Goal: Transaction & Acquisition: Purchase product/service

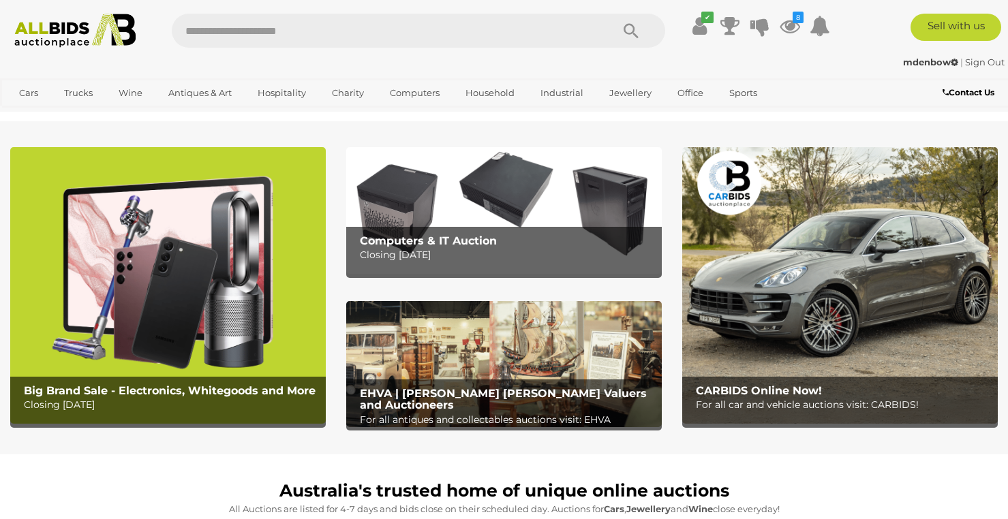
scroll to position [341, 0]
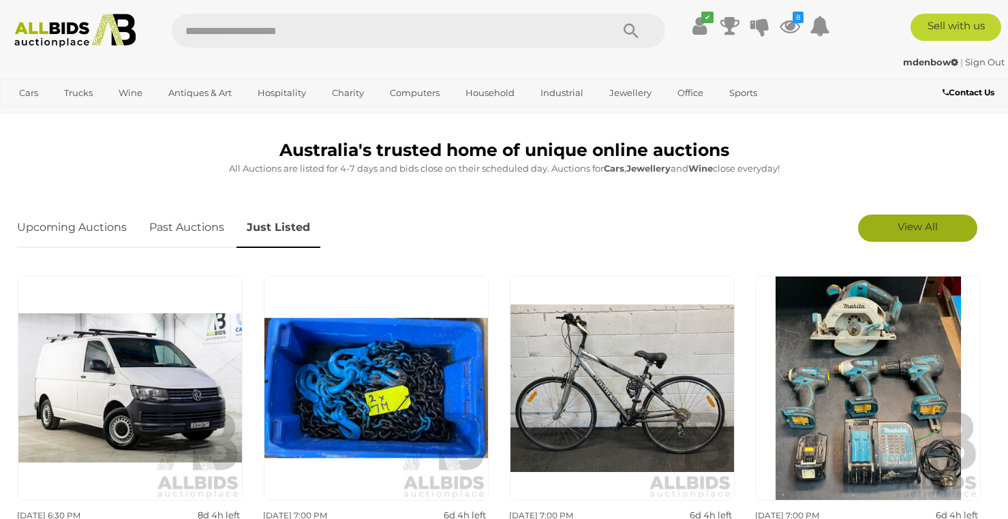
click at [905, 224] on span "View All" at bounding box center [918, 226] width 40 height 13
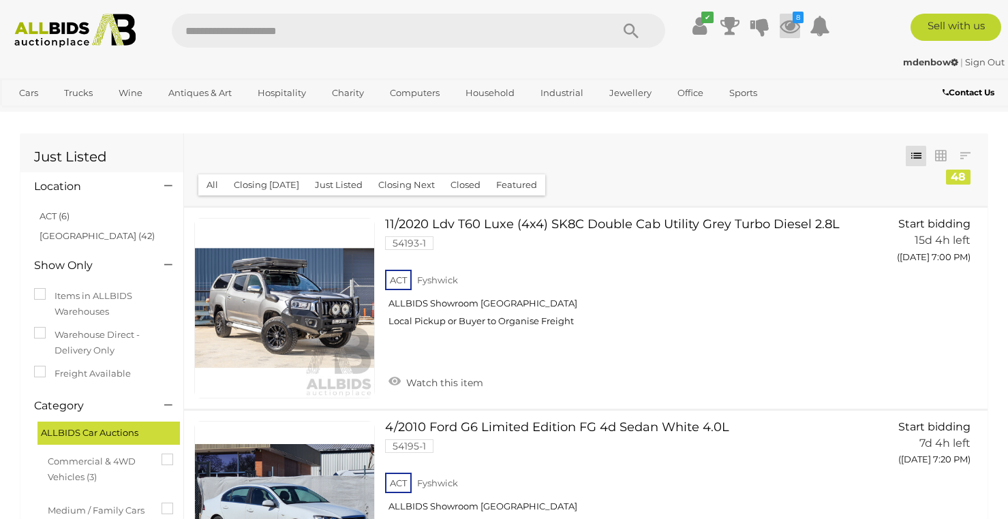
click at [789, 20] on icon at bounding box center [790, 26] width 20 height 25
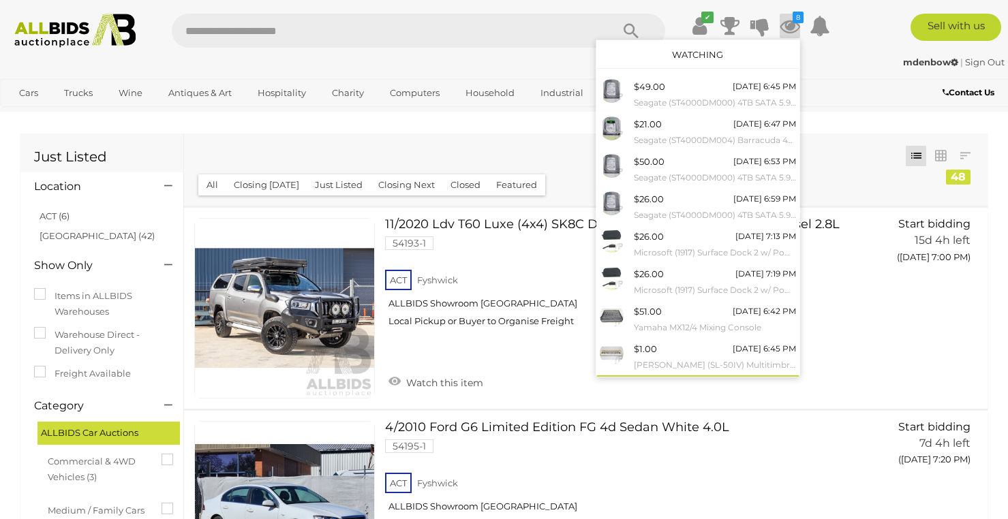
scroll to position [22, 0]
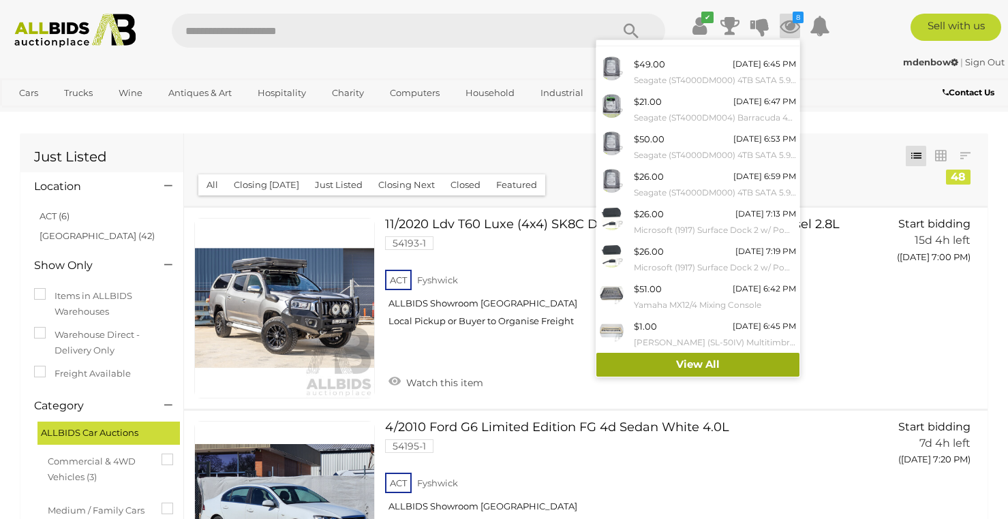
click at [732, 369] on link "View All" at bounding box center [698, 365] width 203 height 24
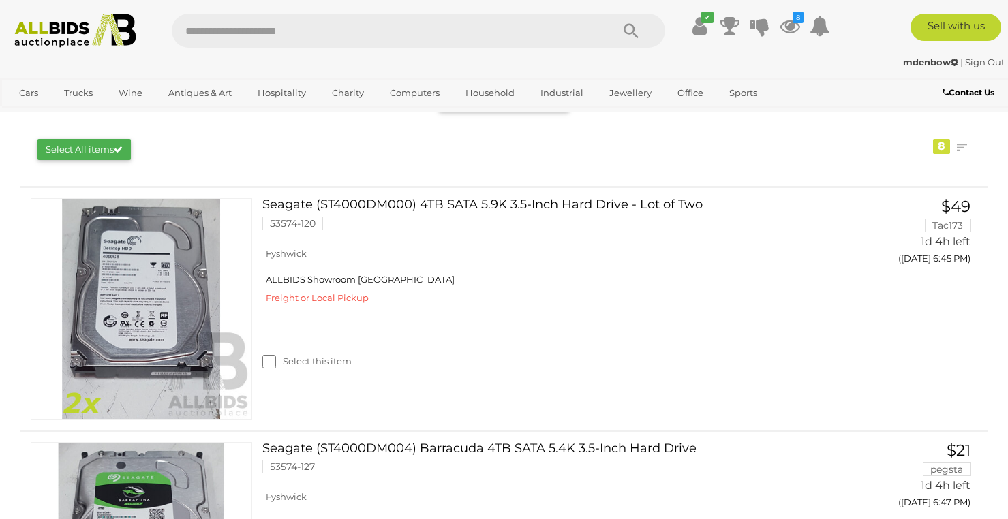
scroll to position [113, 0]
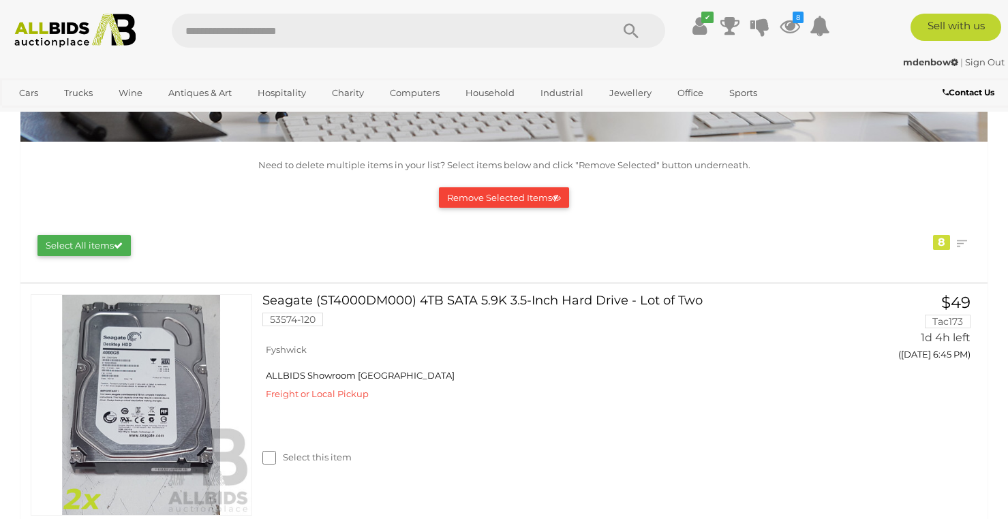
click at [258, 28] on input "text" at bounding box center [385, 31] width 427 height 34
type input "*******"
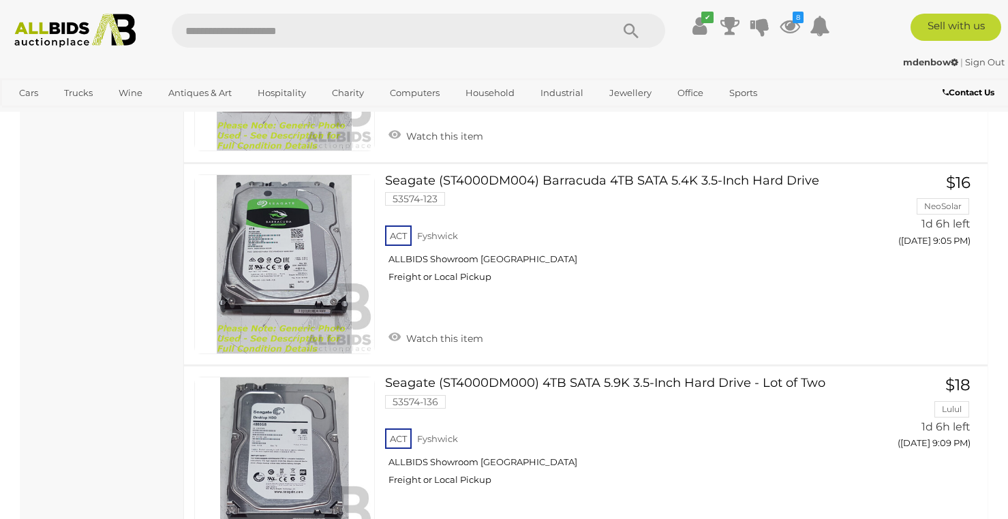
scroll to position [2846, 0]
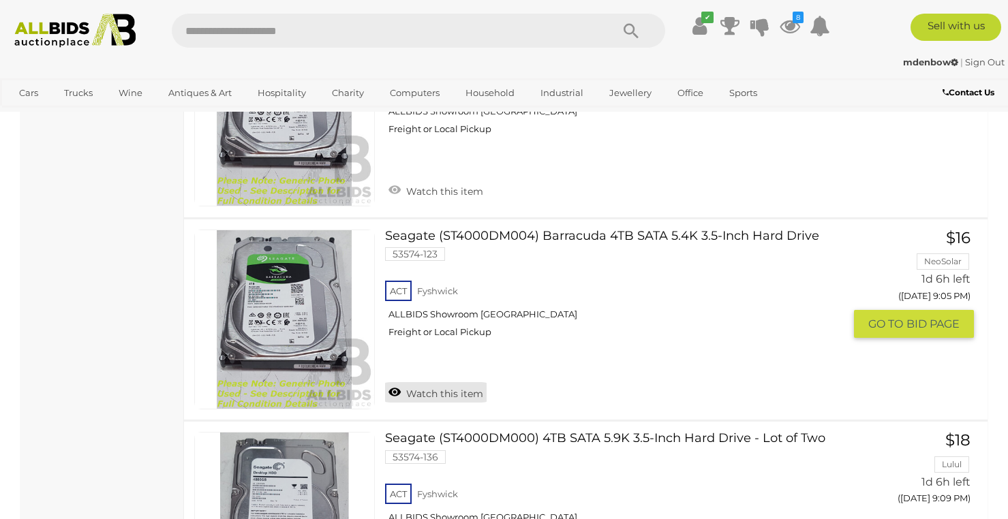
click at [406, 387] on link "Watch this item" at bounding box center [436, 392] width 102 height 20
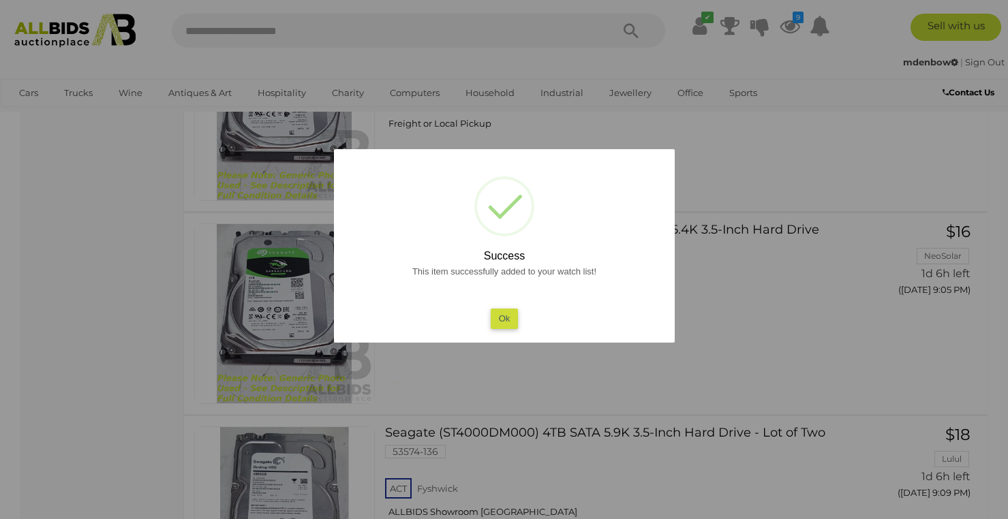
click at [500, 316] on button "Ok" at bounding box center [504, 319] width 28 height 20
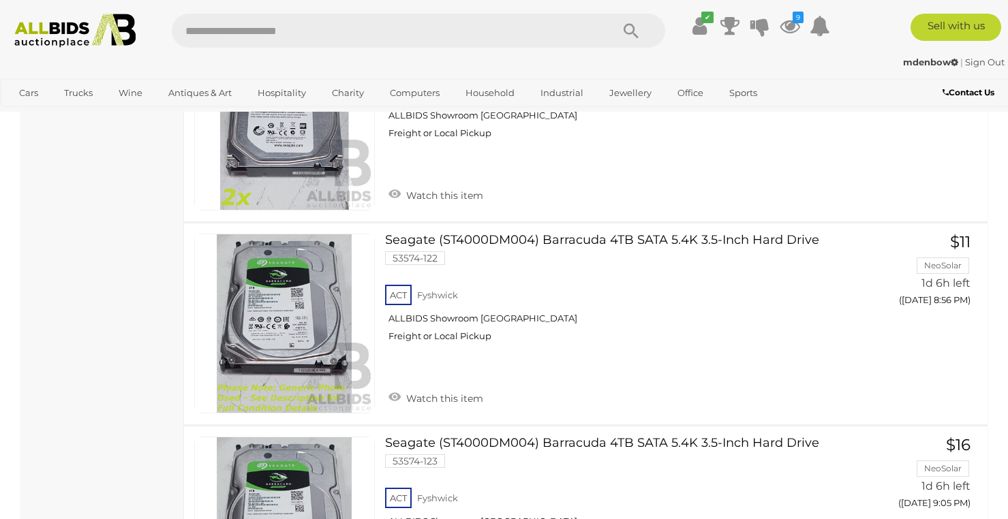
scroll to position [2633, 0]
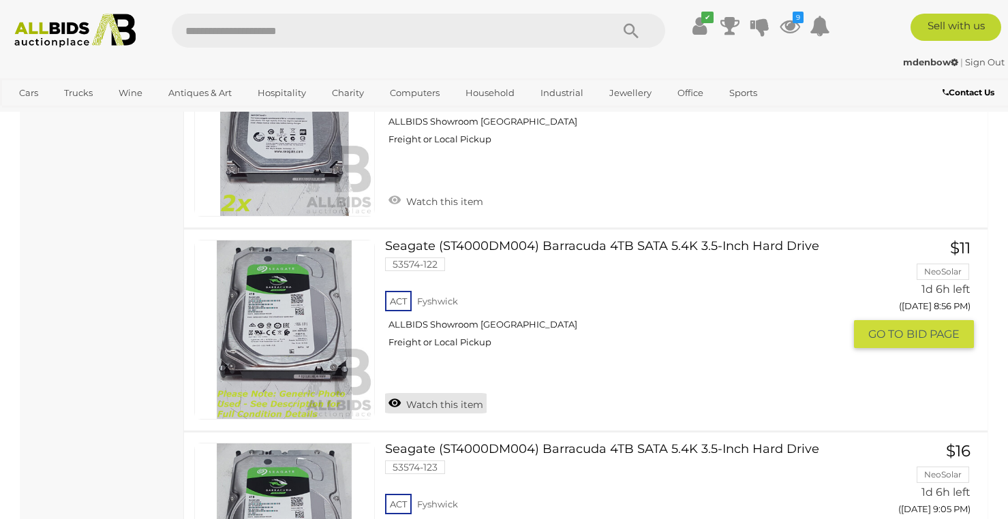
click at [425, 401] on link "Watch this item" at bounding box center [436, 403] width 102 height 20
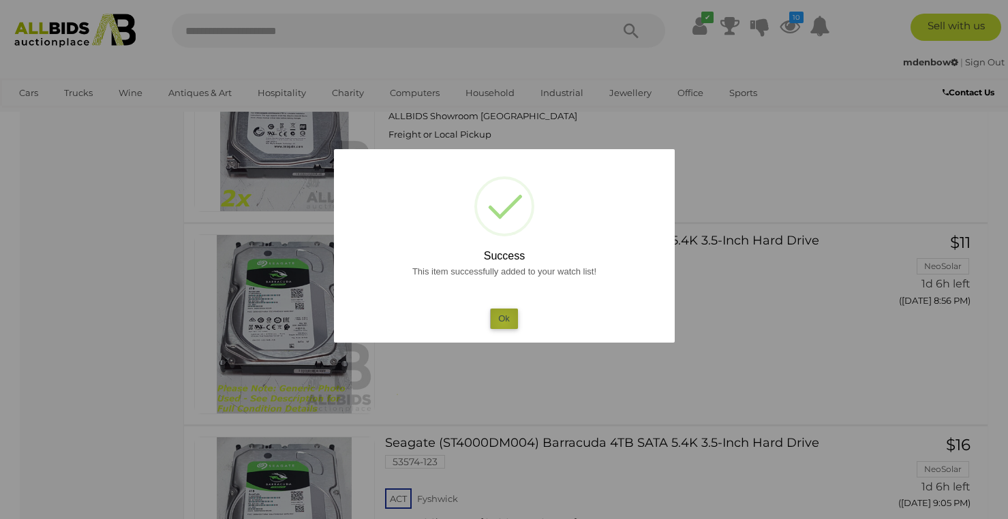
click at [504, 322] on button "Ok" at bounding box center [504, 319] width 28 height 20
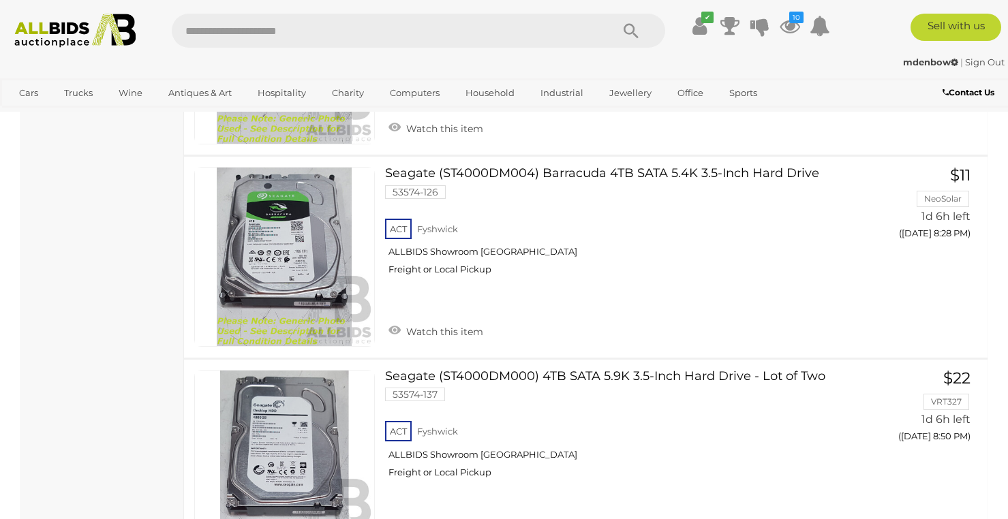
scroll to position [2023, 0]
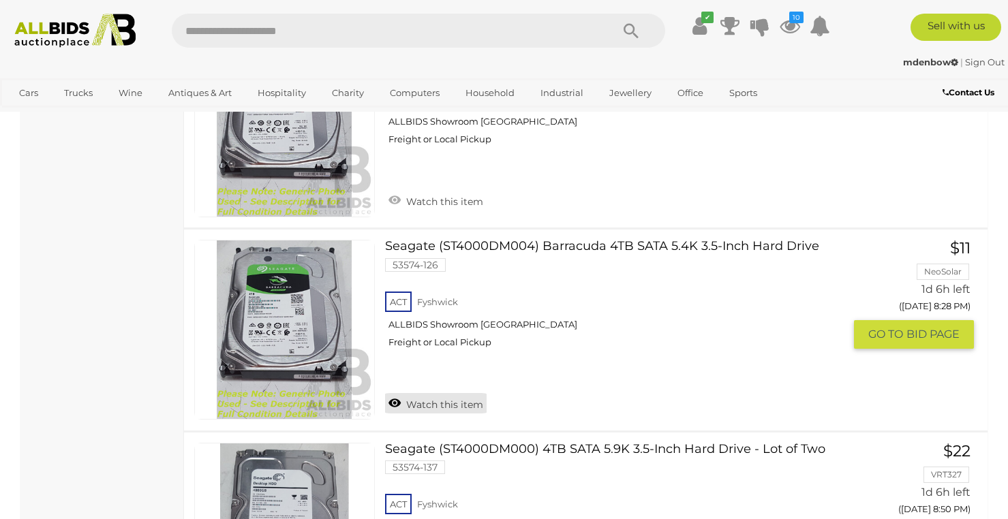
click at [429, 403] on link "Watch this item" at bounding box center [436, 403] width 102 height 20
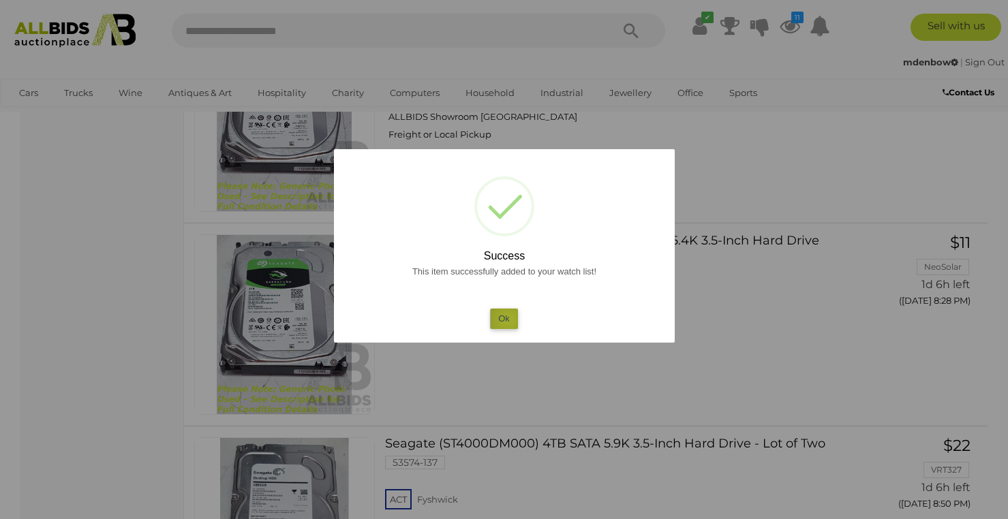
click at [508, 320] on button "Ok" at bounding box center [504, 319] width 28 height 20
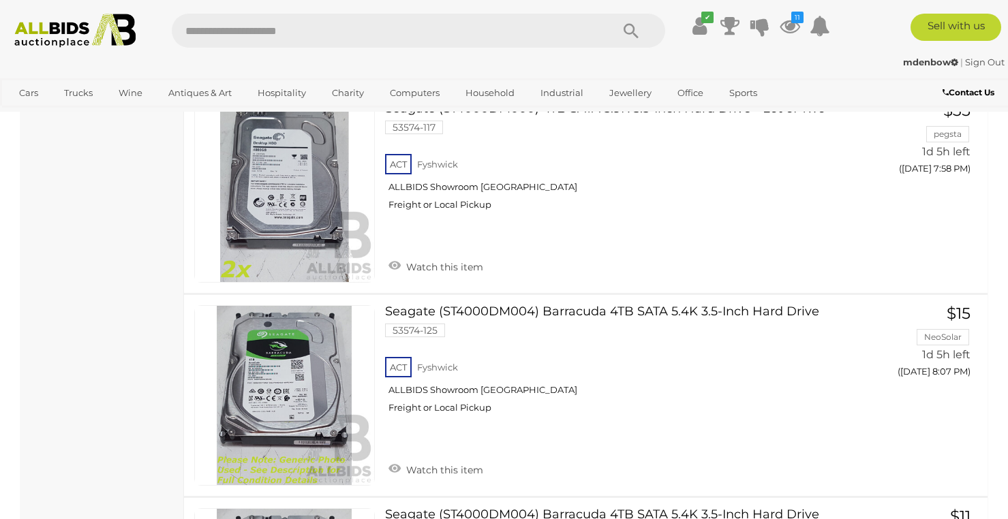
scroll to position [1749, 0]
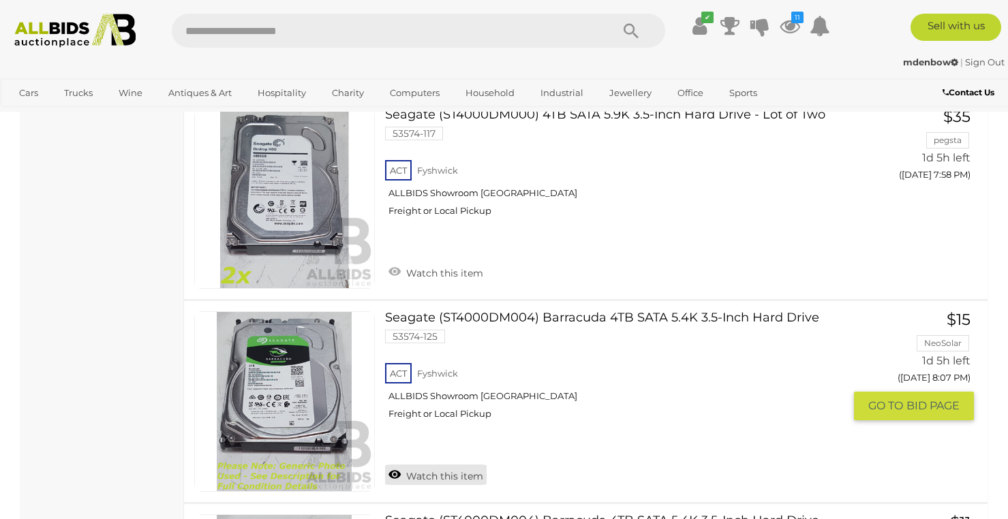
click at [434, 467] on link "Watch this item" at bounding box center [436, 475] width 102 height 20
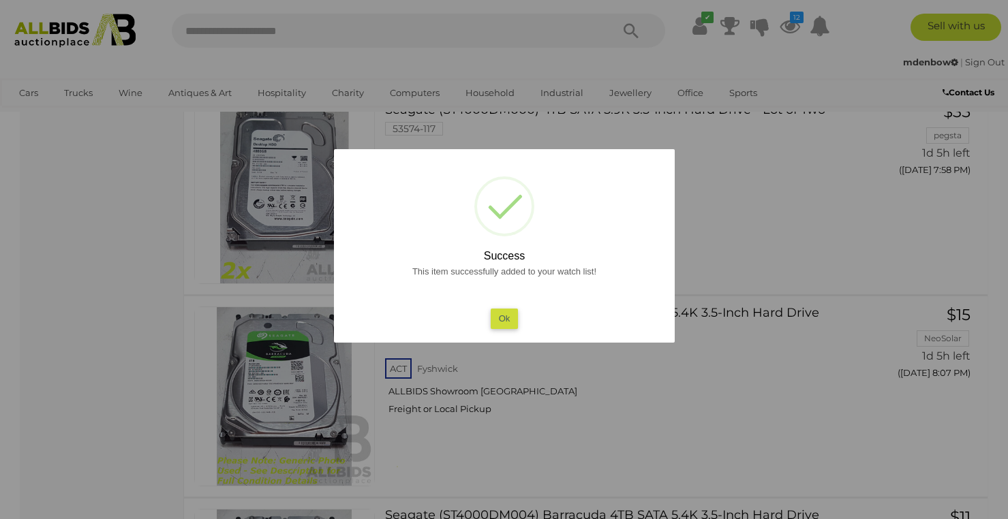
click at [506, 313] on button "Ok" at bounding box center [504, 319] width 28 height 20
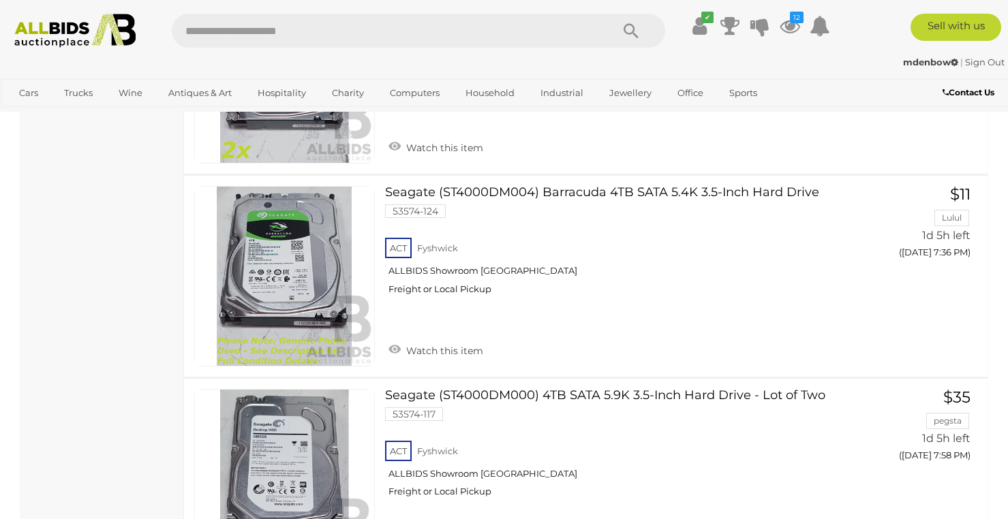
scroll to position [1462, 0]
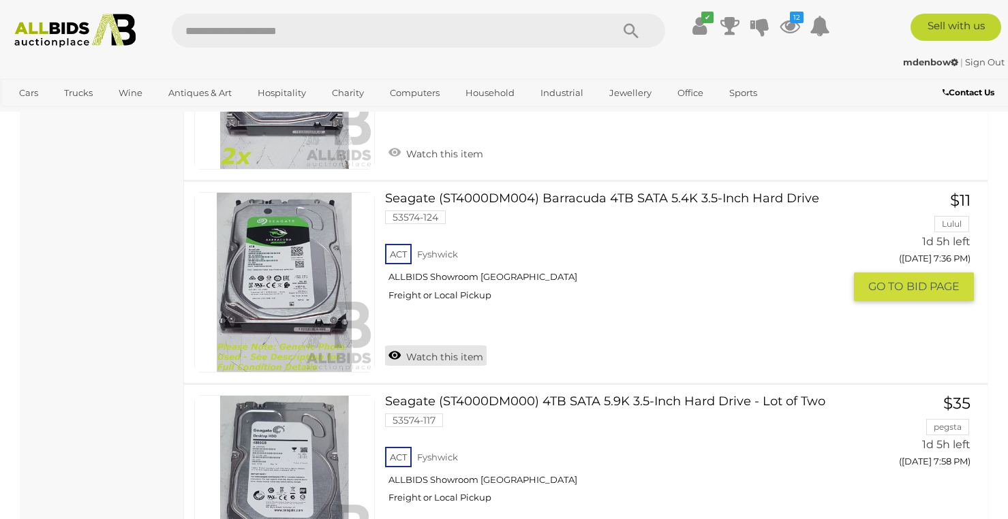
click at [440, 355] on link "Watch this item" at bounding box center [436, 356] width 102 height 20
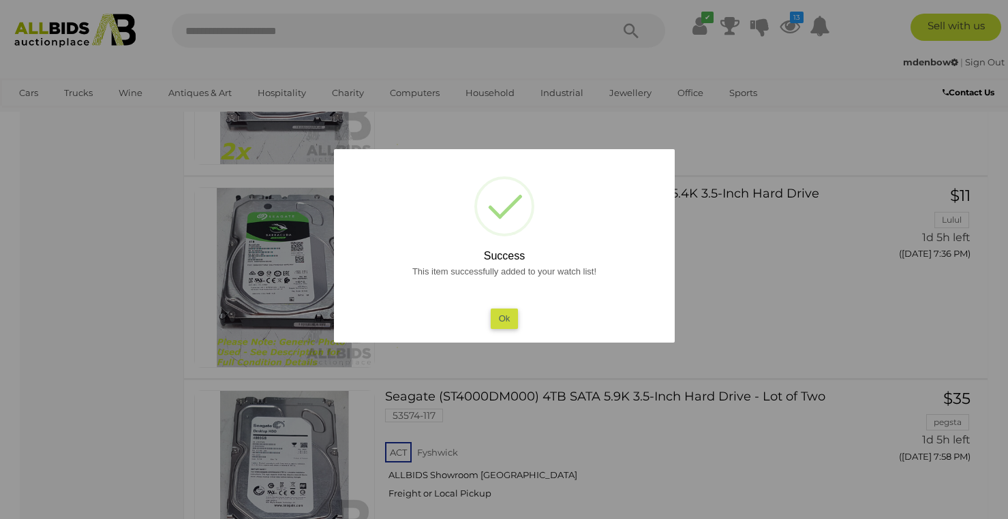
click at [500, 319] on button "Ok" at bounding box center [504, 319] width 28 height 20
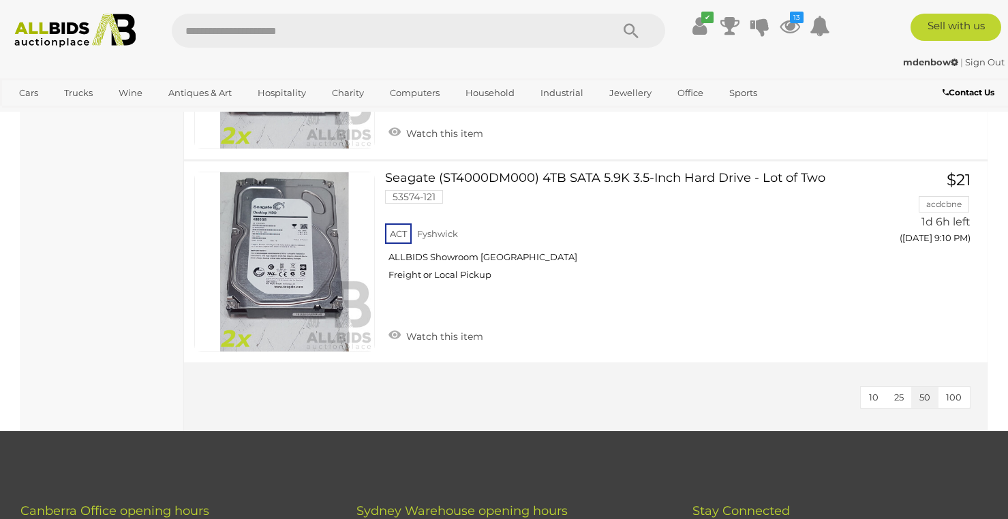
scroll to position [3328, 0]
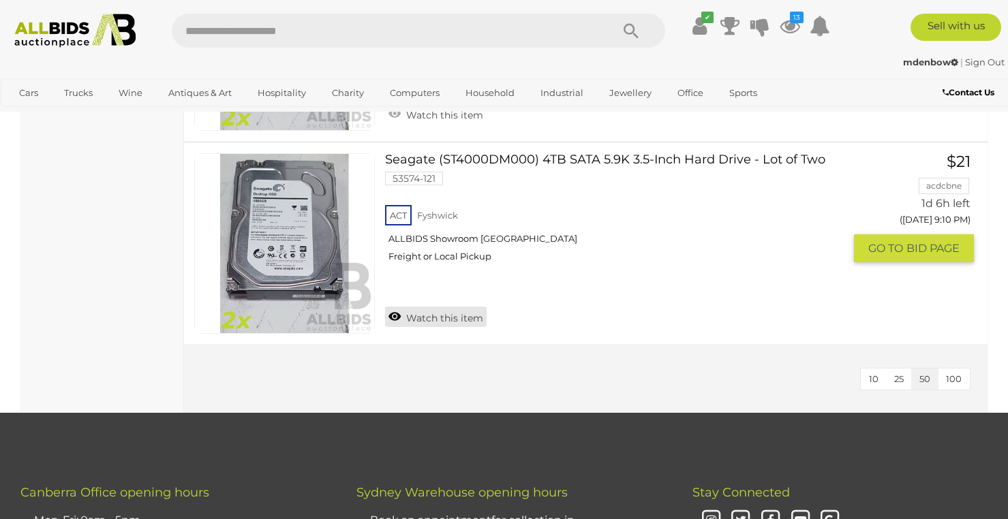
click at [425, 319] on link "Watch this item" at bounding box center [436, 317] width 102 height 20
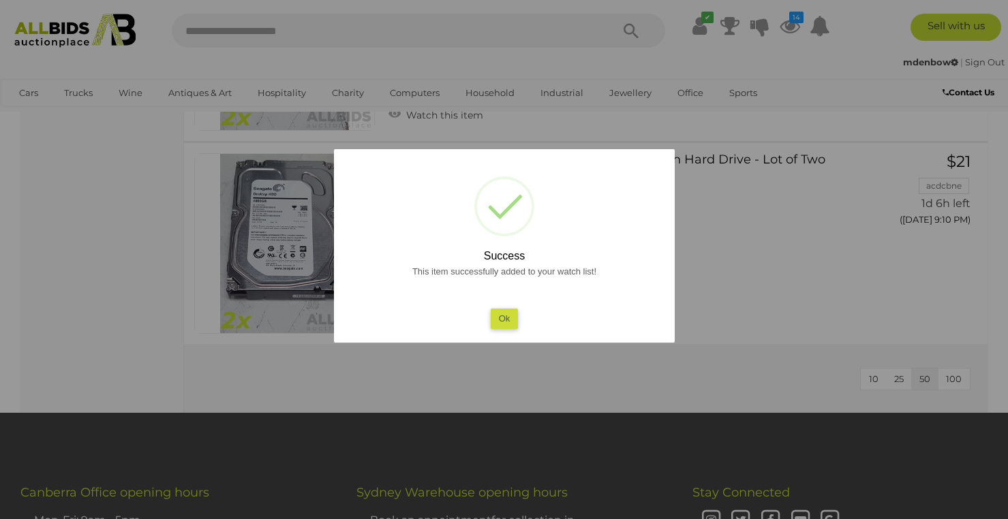
click at [506, 322] on button "Ok" at bounding box center [504, 319] width 28 height 20
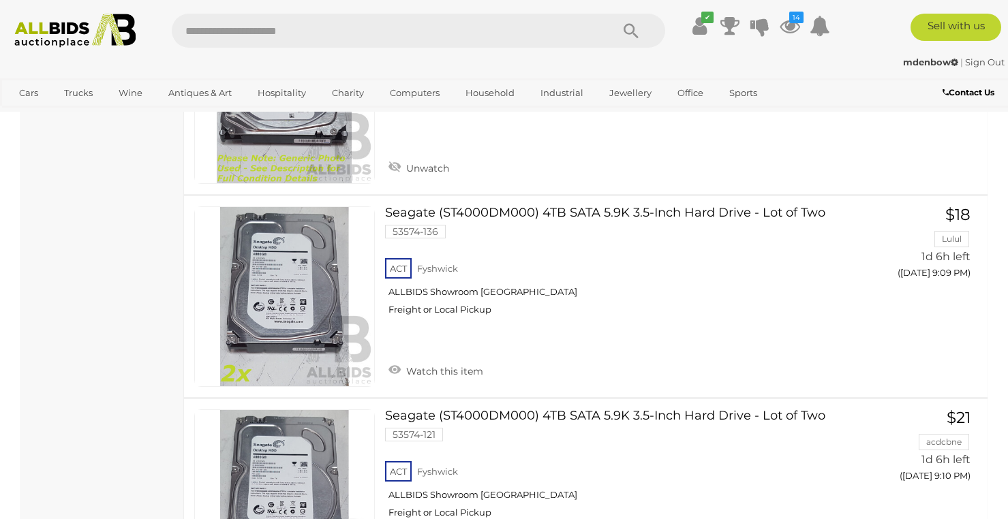
scroll to position [3024, 0]
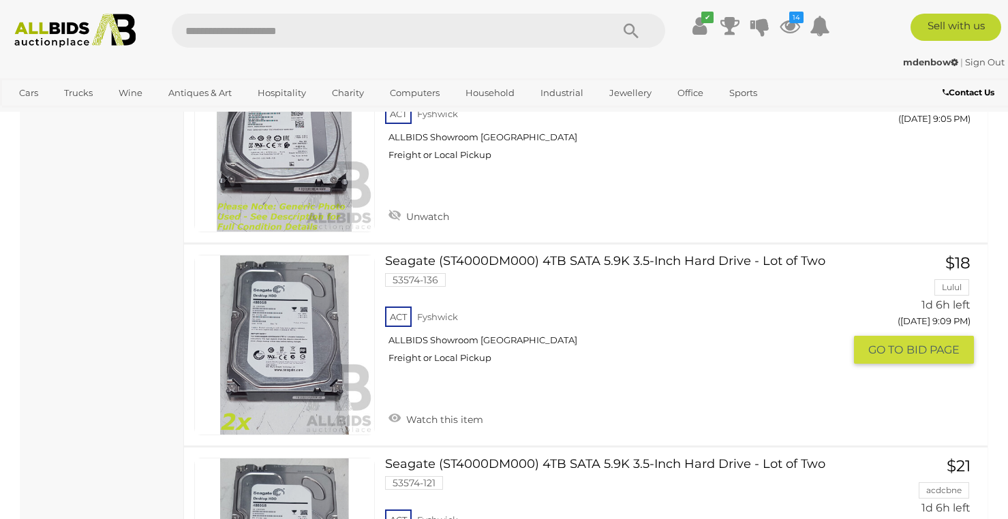
click at [412, 416] on link "Watch this item" at bounding box center [436, 418] width 102 height 20
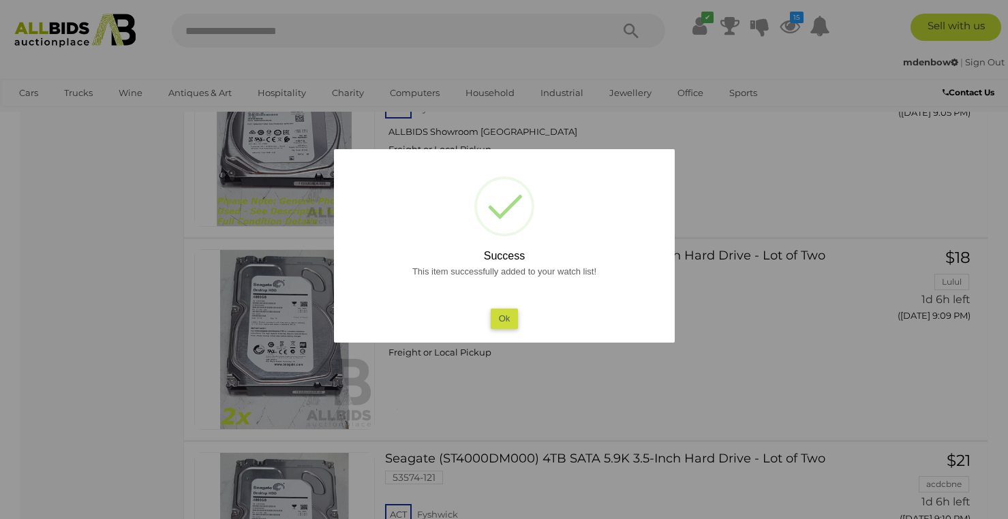
click at [515, 317] on button "Ok" at bounding box center [504, 319] width 28 height 20
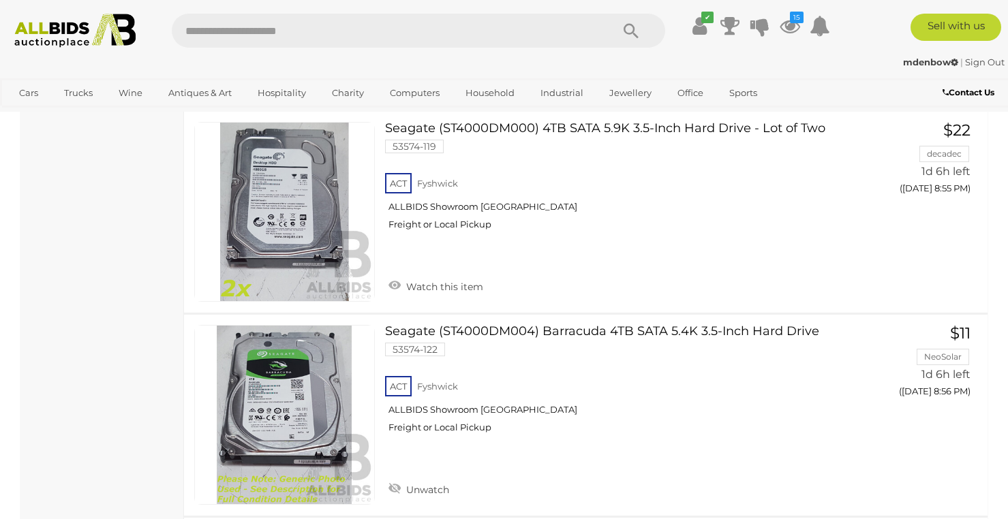
scroll to position [2542, 0]
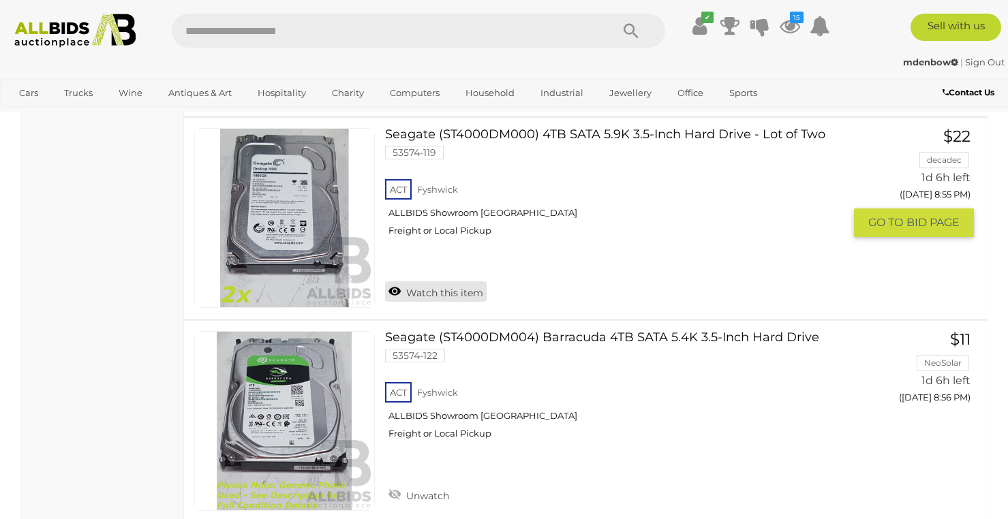
click at [433, 292] on link "Watch this item" at bounding box center [436, 292] width 102 height 20
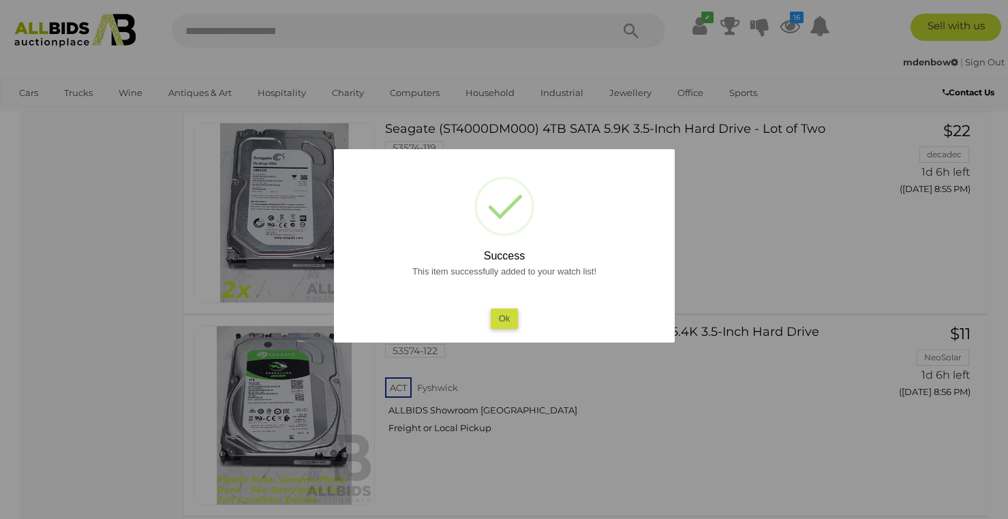
click at [505, 311] on button "Ok" at bounding box center [504, 319] width 28 height 20
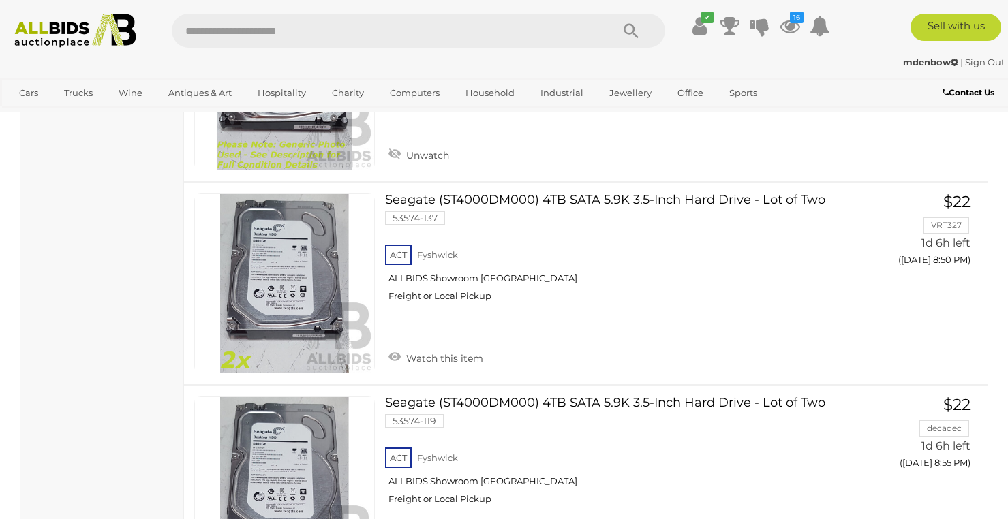
scroll to position [2267, 0]
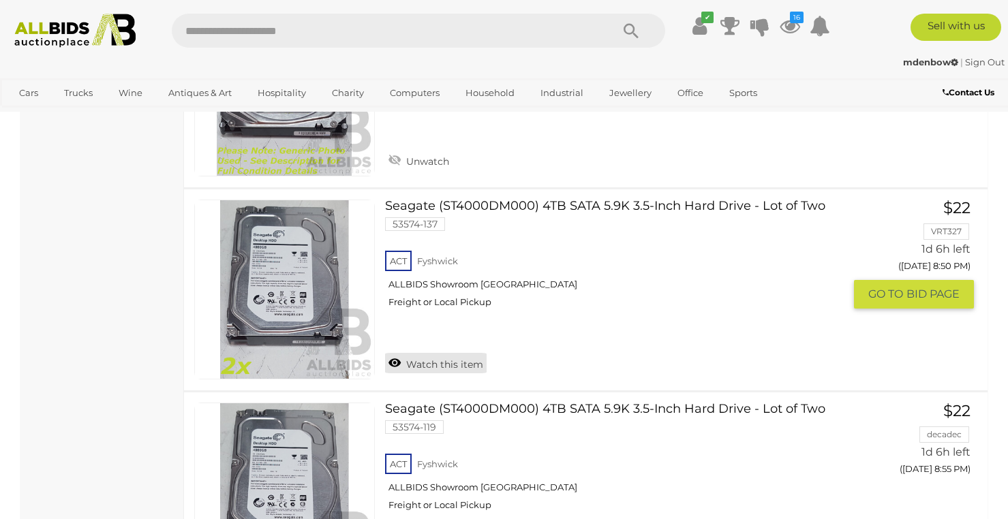
click at [408, 360] on link "Watch this item" at bounding box center [436, 363] width 102 height 20
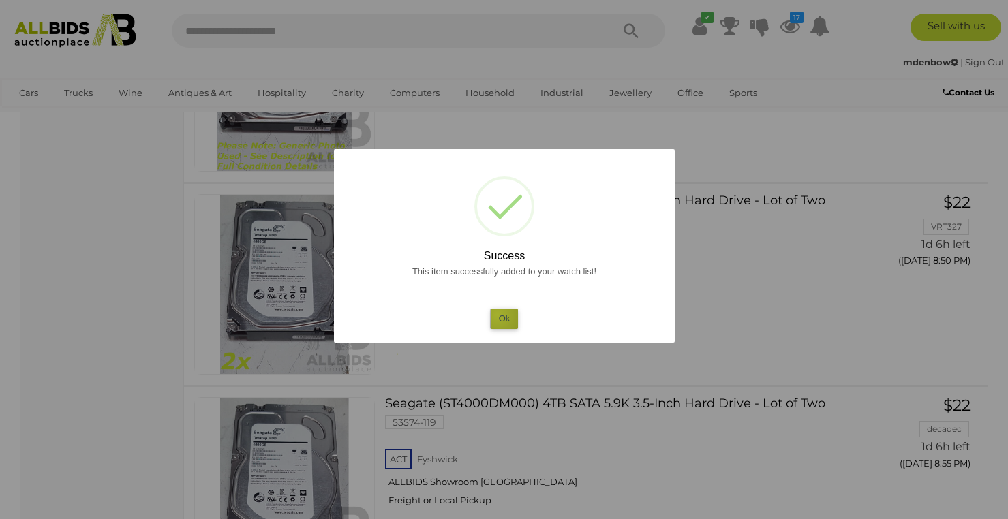
click at [498, 315] on button "Ok" at bounding box center [504, 319] width 28 height 20
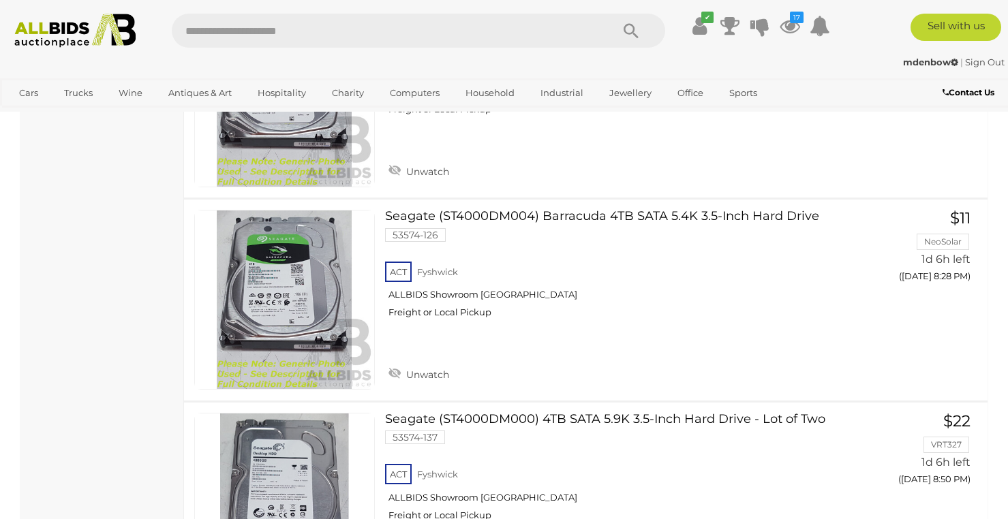
scroll to position [2047, 0]
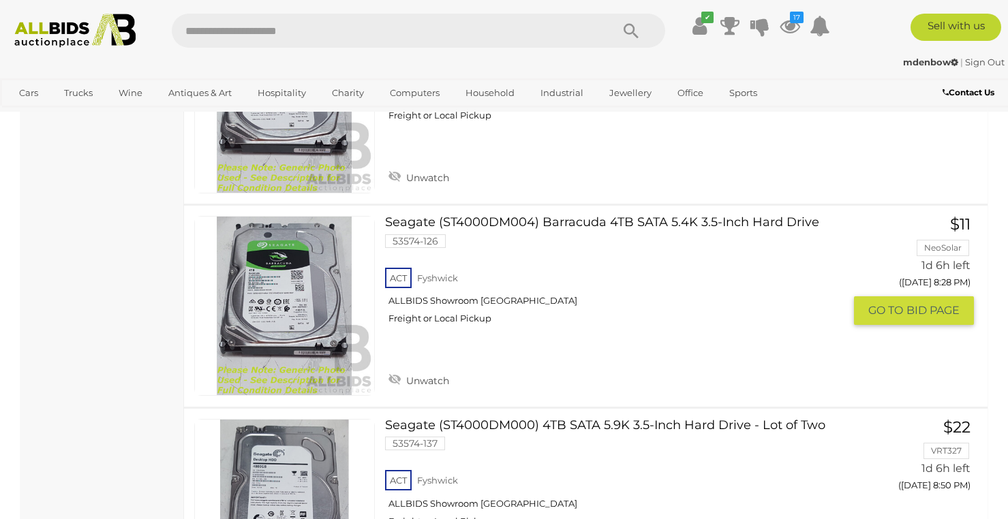
click at [606, 222] on link "Seagate (ST4000DM004) Barracuda 4TB SATA 5.4K 3.5-Inch Hard Drive 53574-126 ACT…" at bounding box center [619, 275] width 449 height 119
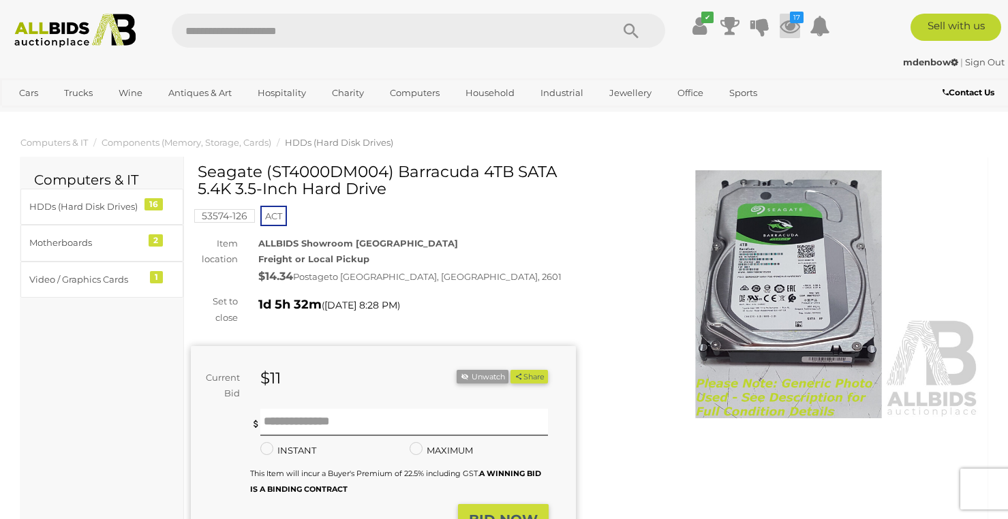
click at [790, 34] on icon at bounding box center [790, 26] width 20 height 25
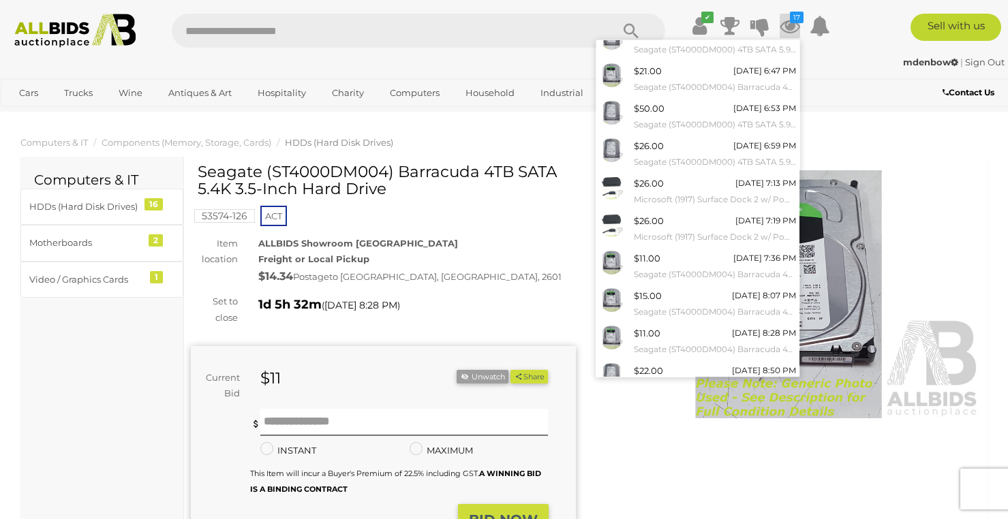
scroll to position [97, 0]
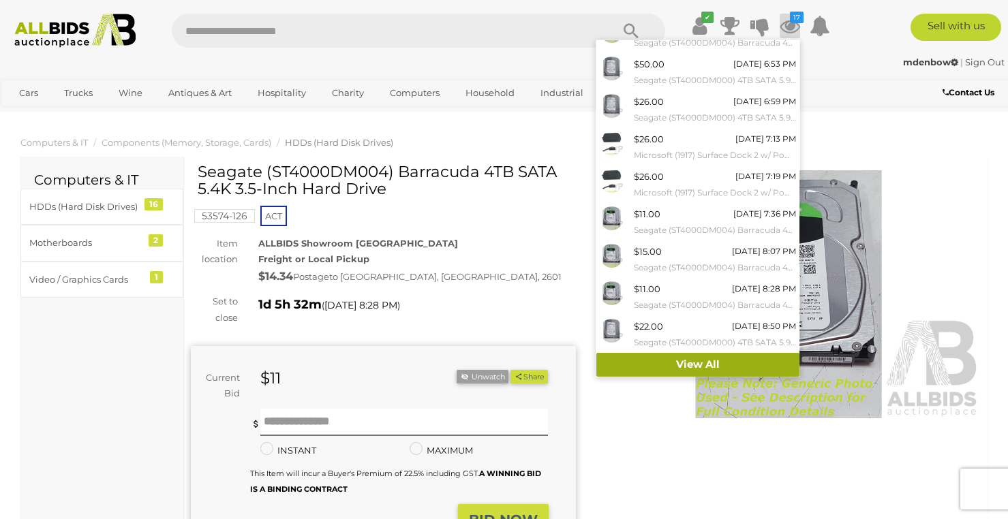
click at [700, 363] on link "View All" at bounding box center [698, 365] width 203 height 24
